Goal: Information Seeking & Learning: Find specific page/section

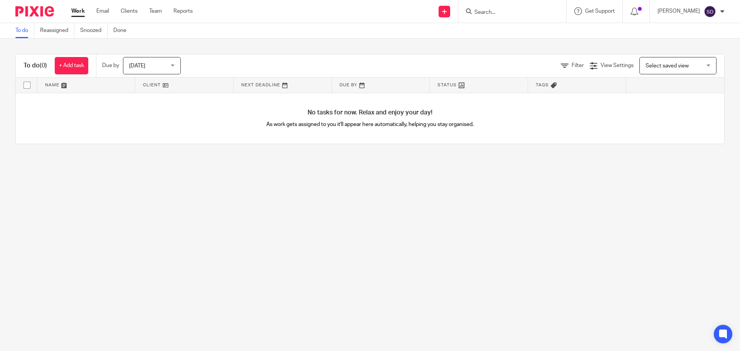
click at [489, 5] on div at bounding box center [513, 11] width 108 height 23
click at [490, 10] on input "Search" at bounding box center [508, 12] width 69 height 7
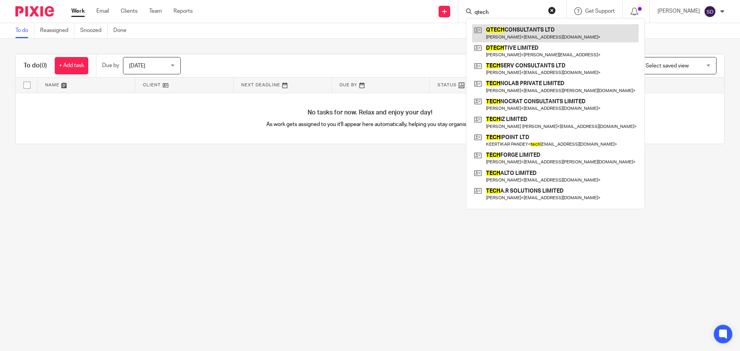
type input "qtech"
click at [511, 26] on link at bounding box center [555, 33] width 167 height 18
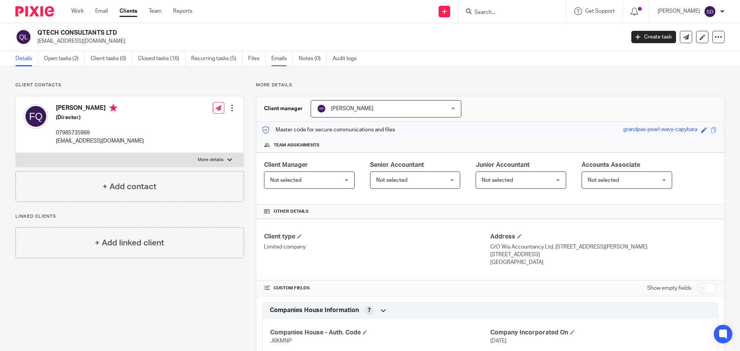
click at [283, 61] on link "Emails" at bounding box center [282, 58] width 22 height 15
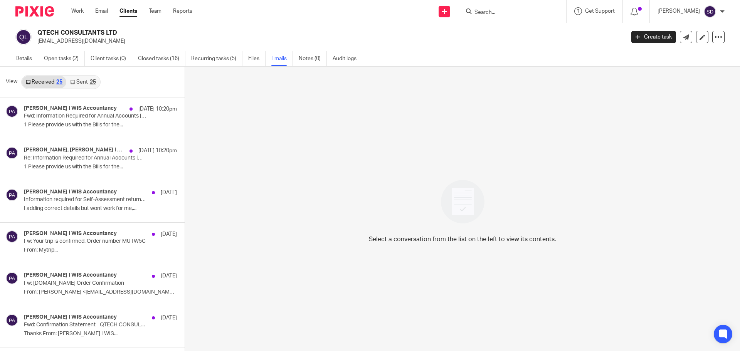
click at [84, 83] on link "Sent 25" at bounding box center [82, 82] width 33 height 12
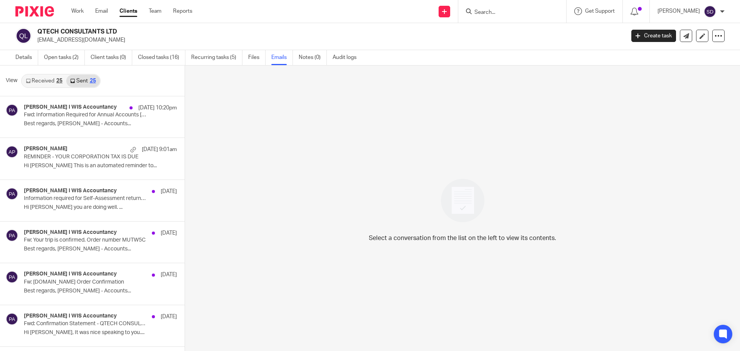
click at [499, 8] on form at bounding box center [515, 12] width 82 height 10
click at [491, 11] on input "Search" at bounding box center [508, 12] width 69 height 7
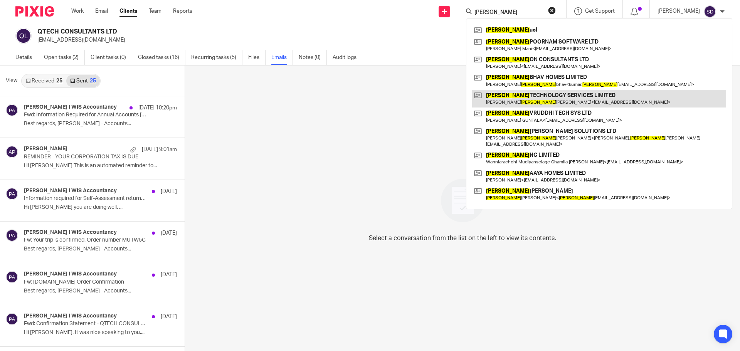
type input "[PERSON_NAME]"
click at [531, 97] on link at bounding box center [599, 99] width 254 height 18
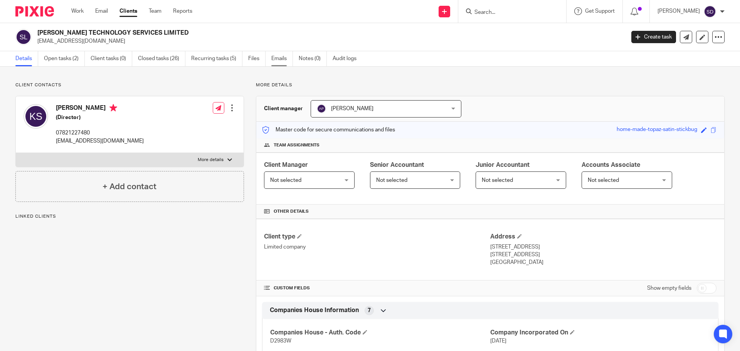
click at [275, 57] on link "Emails" at bounding box center [282, 58] width 22 height 15
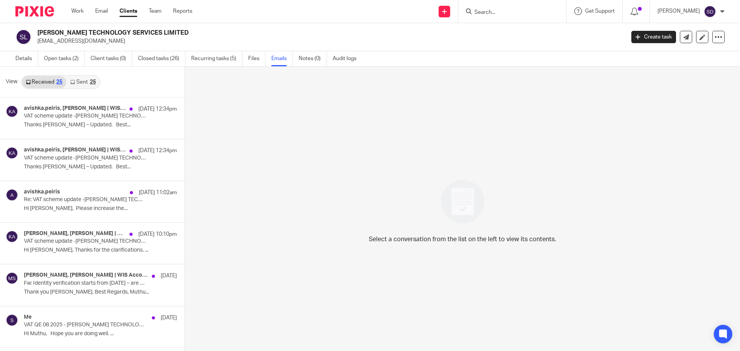
click at [87, 84] on link "Sent 25" at bounding box center [82, 82] width 33 height 12
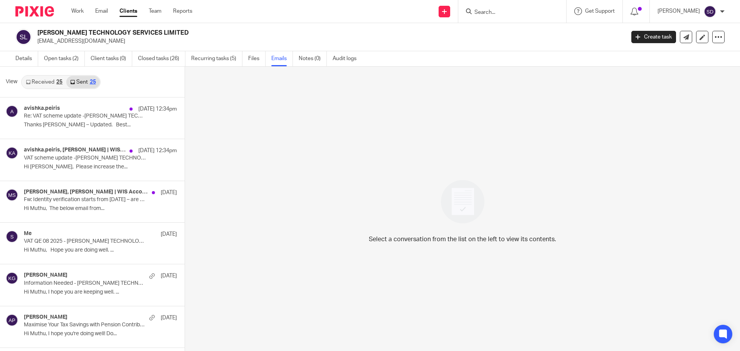
scroll to position [1, 0]
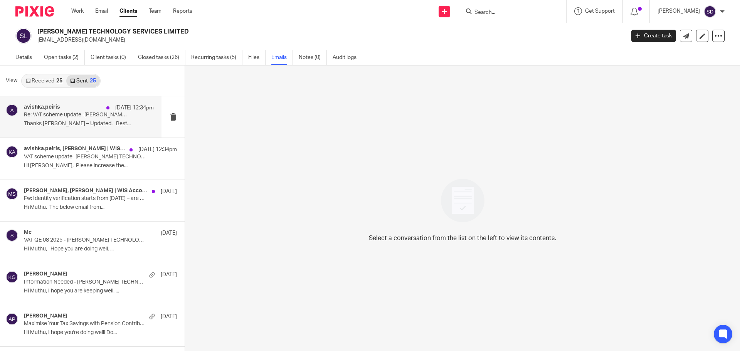
click at [74, 127] on p "Thanks Kithmi – Updated. Best..." at bounding box center [89, 124] width 130 height 7
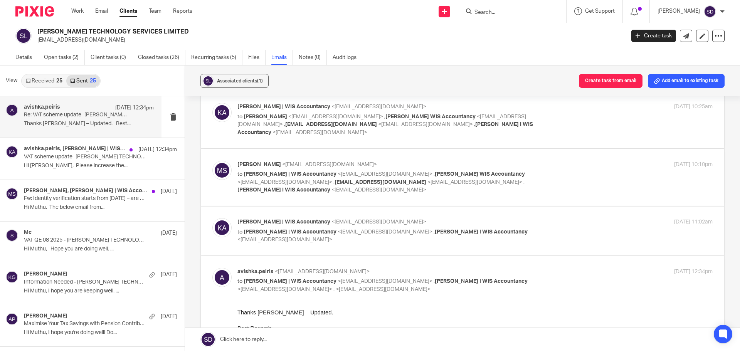
scroll to position [116, 0]
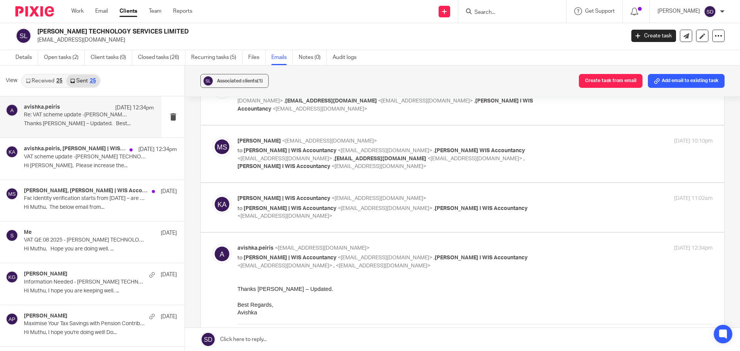
click at [554, 224] on label at bounding box center [463, 207] width 524 height 49
click at [212, 195] on input "checkbox" at bounding box center [212, 194] width 0 height 0
checkbox input "true"
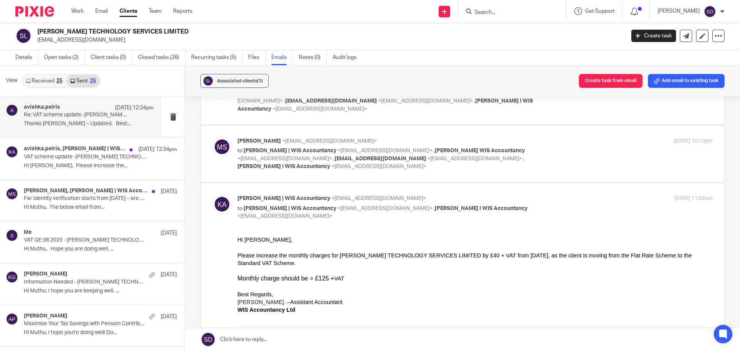
scroll to position [0, 0]
click at [544, 169] on p "to Kithmi Gunawardhana | WIS Accountancy <kithmi@wis-accountancy.co.uk> , Avish…" at bounding box center [396, 159] width 317 height 24
checkbox input "true"
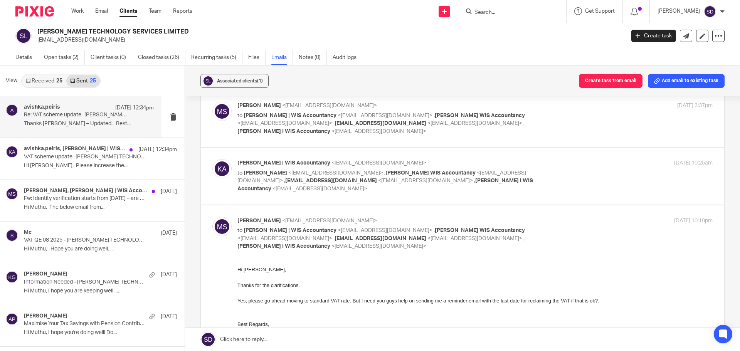
scroll to position [34, 0]
